Goal: Navigation & Orientation: Find specific page/section

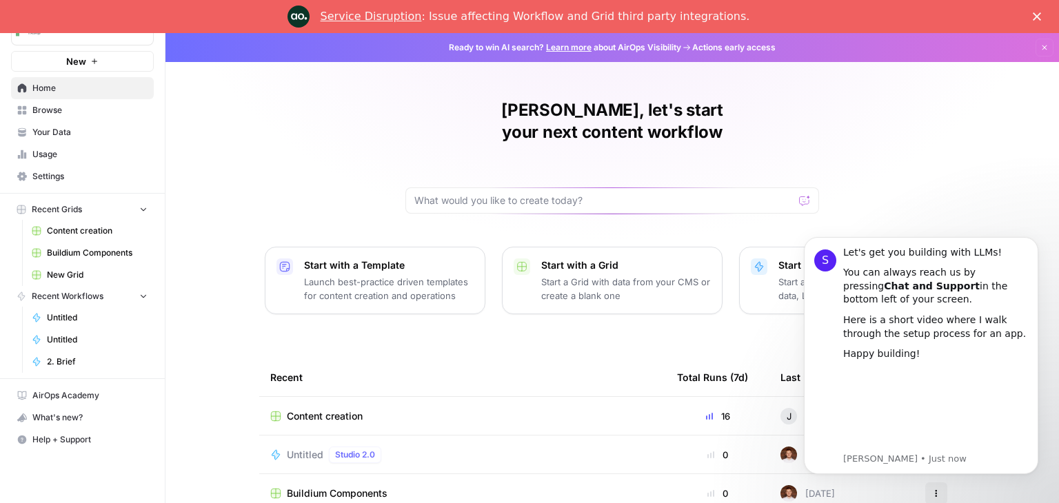
click at [74, 108] on span "Browse" at bounding box center [89, 110] width 115 height 12
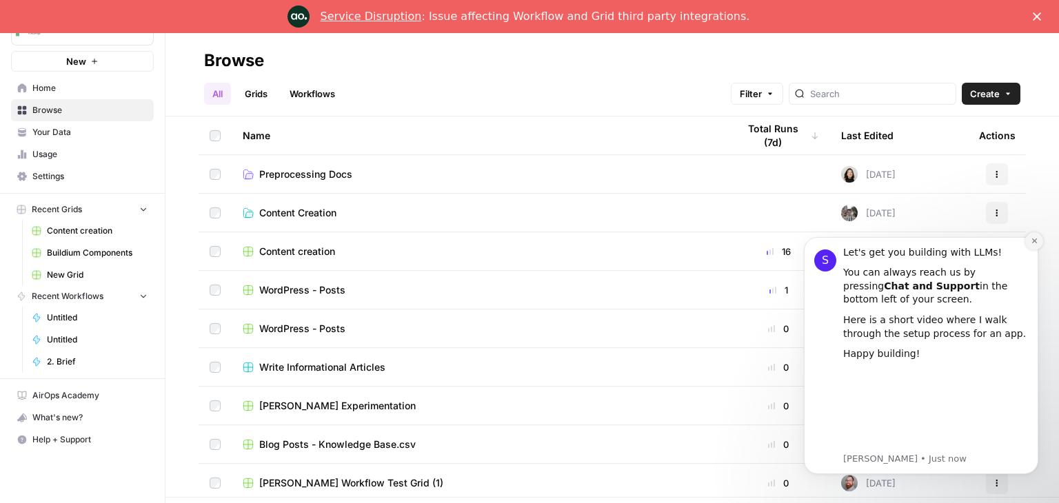
click at [1030, 244] on icon "Dismiss notification" at bounding box center [1034, 241] width 8 height 8
